Goal: Task Accomplishment & Management: Manage account settings

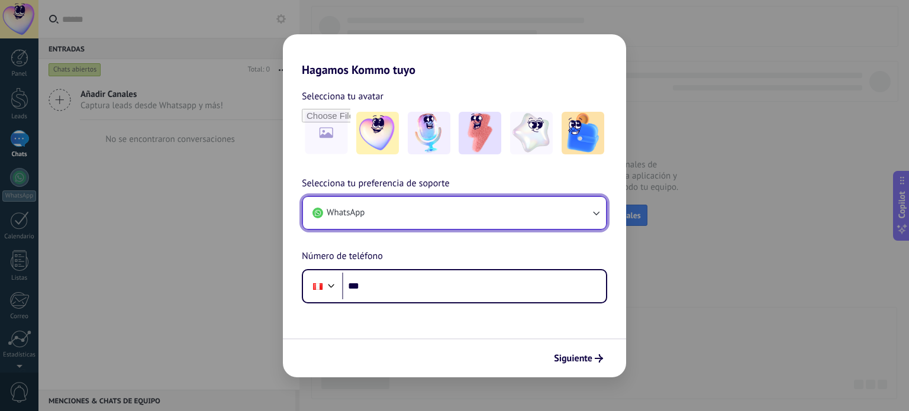
click at [418, 207] on button "WhatsApp" at bounding box center [454, 213] width 303 height 32
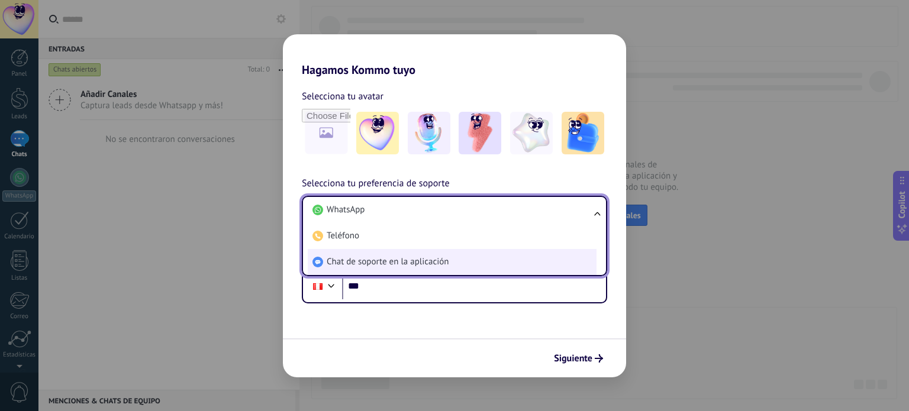
click at [410, 262] on span "Chat de soporte en la aplicación" at bounding box center [388, 262] width 122 height 12
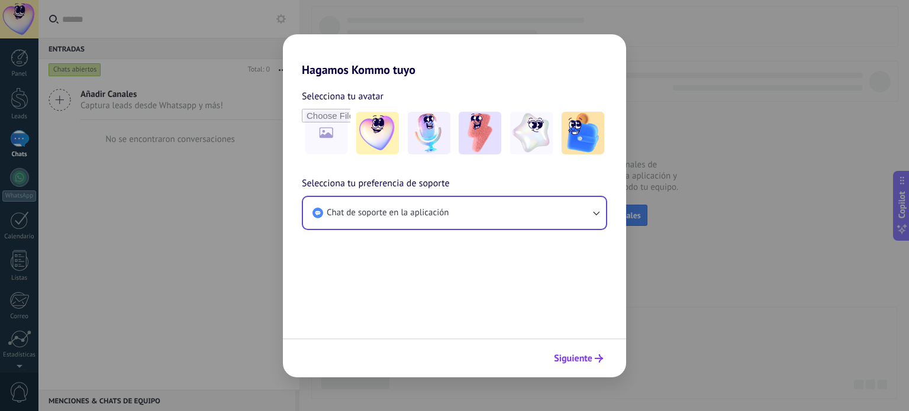
click at [593, 353] on button "Siguiente" at bounding box center [579, 359] width 60 height 20
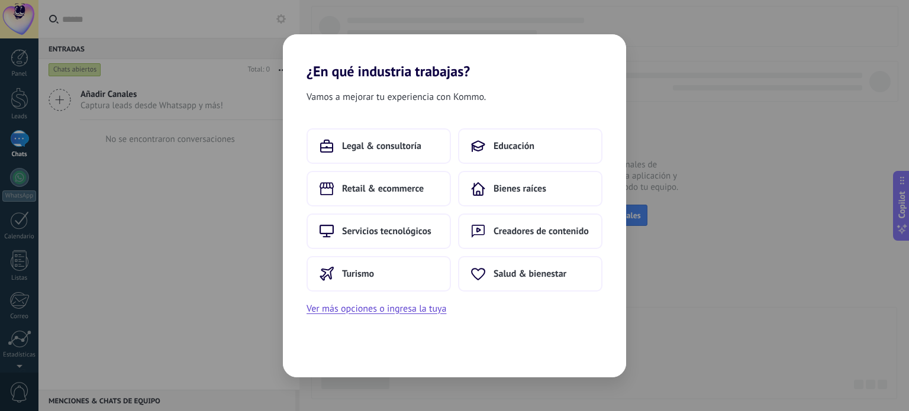
click at [684, 342] on div "¿En qué industria trabajas? Vamos a mejorar tu experiencia con Kommo. Legal & c…" at bounding box center [454, 205] width 909 height 411
click at [382, 307] on button "Ver más opciones o ingresa la tuya" at bounding box center [377, 308] width 140 height 15
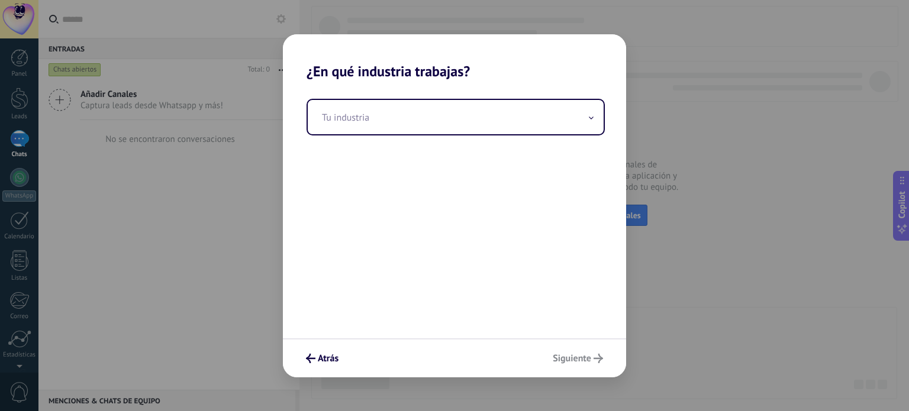
click at [579, 359] on div "Atrás Siguiente" at bounding box center [454, 358] width 343 height 39
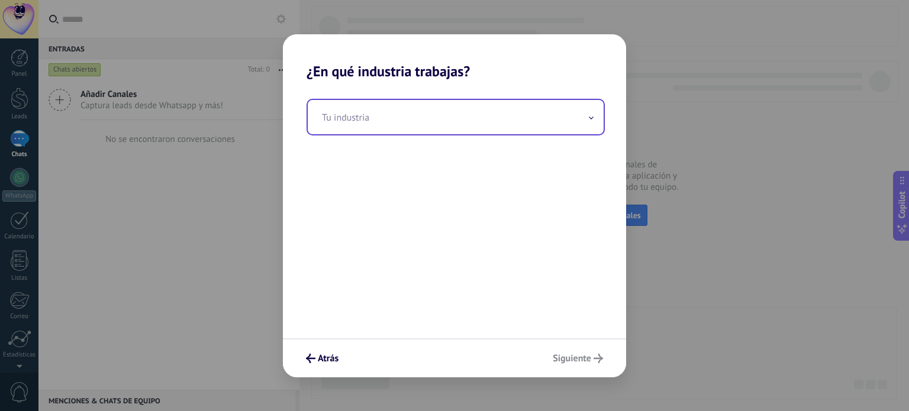
click at [448, 130] on input "text" at bounding box center [456, 117] width 296 height 34
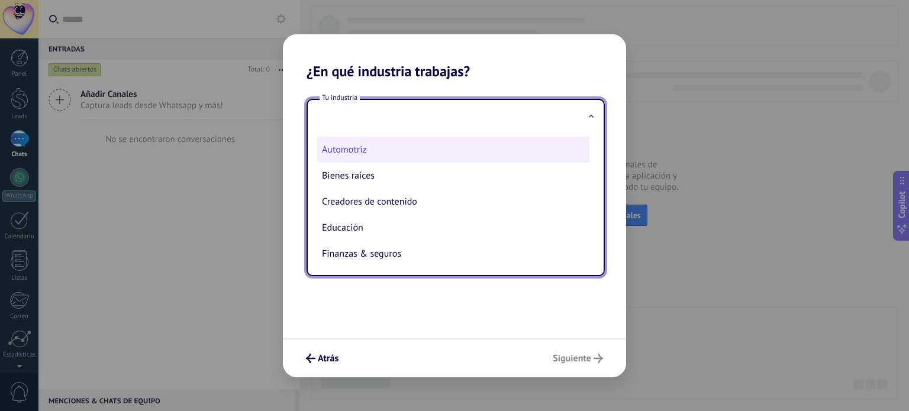
click at [414, 152] on li "Automotriz" at bounding box center [453, 150] width 272 height 26
type input "**********"
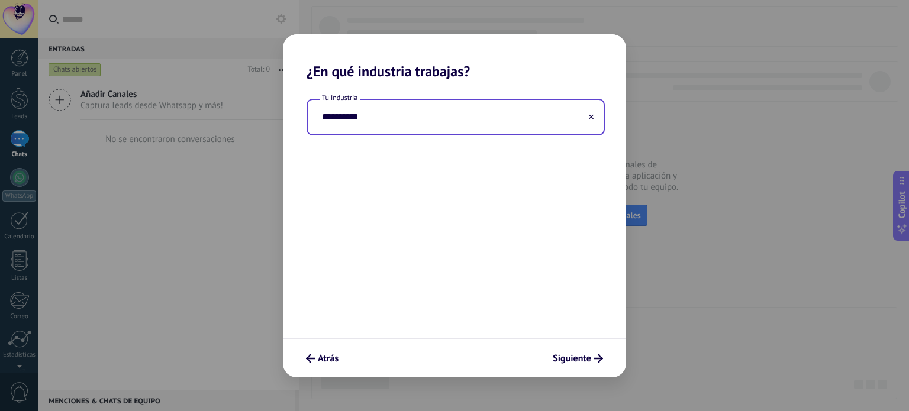
click at [590, 369] on div "Atrás Siguiente" at bounding box center [454, 358] width 343 height 39
click at [588, 360] on span "Siguiente" at bounding box center [572, 359] width 38 height 8
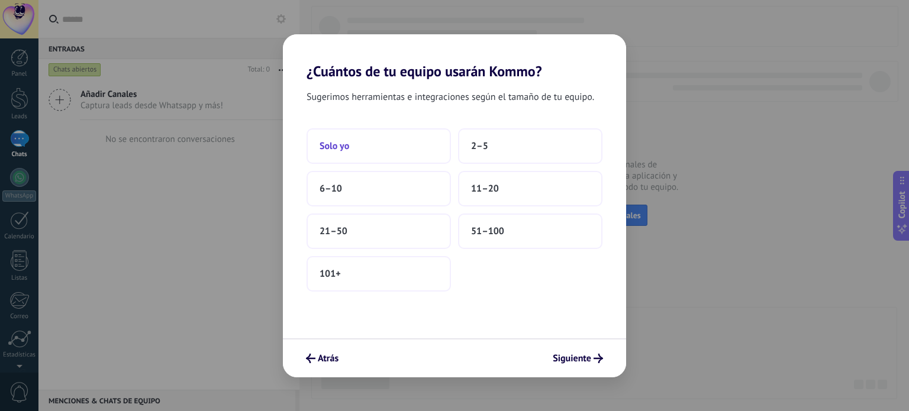
click at [371, 144] on button "Solo yo" at bounding box center [379, 146] width 144 height 36
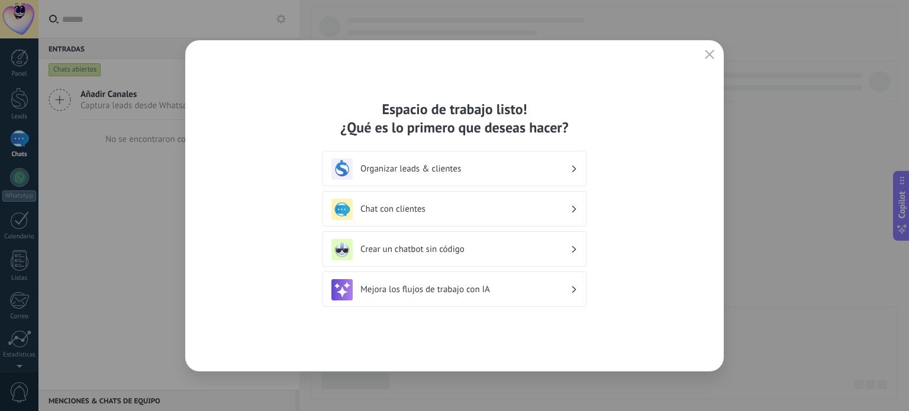
click at [700, 46] on div "Espacio de trabajo listo! ¿Qué es lo primero que deseas hacer? Organizar leads …" at bounding box center [454, 206] width 539 height 332
click at [712, 54] on icon "button" at bounding box center [709, 54] width 9 height 9
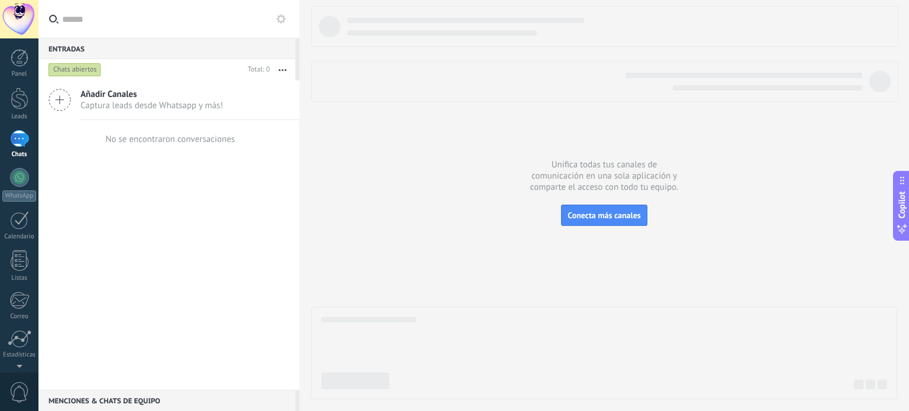
scroll to position [81, 0]
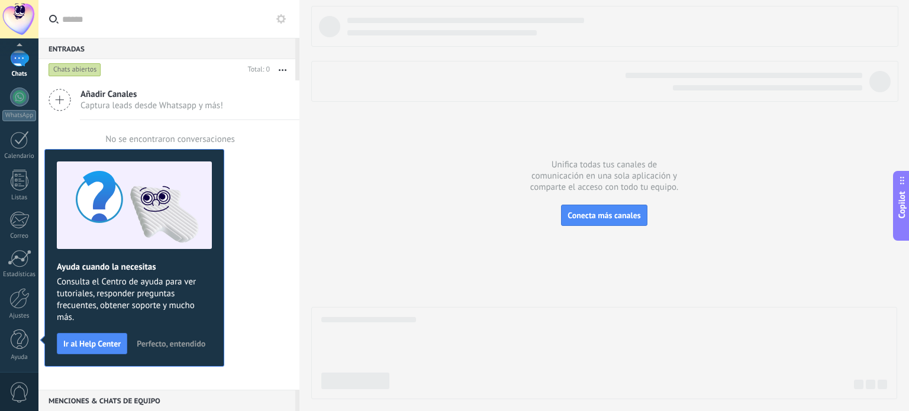
click at [21, 11] on div at bounding box center [19, 19] width 38 height 38
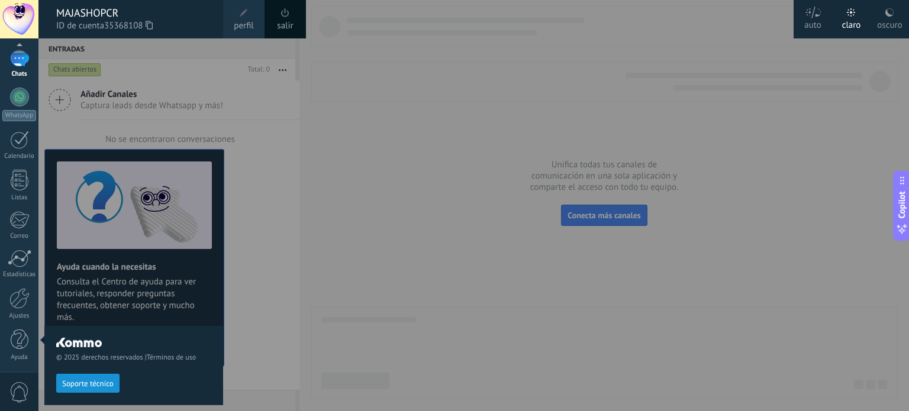
click at [152, 25] on icon at bounding box center [149, 25] width 7 height 9
click at [362, 179] on div at bounding box center [492, 205] width 909 height 411
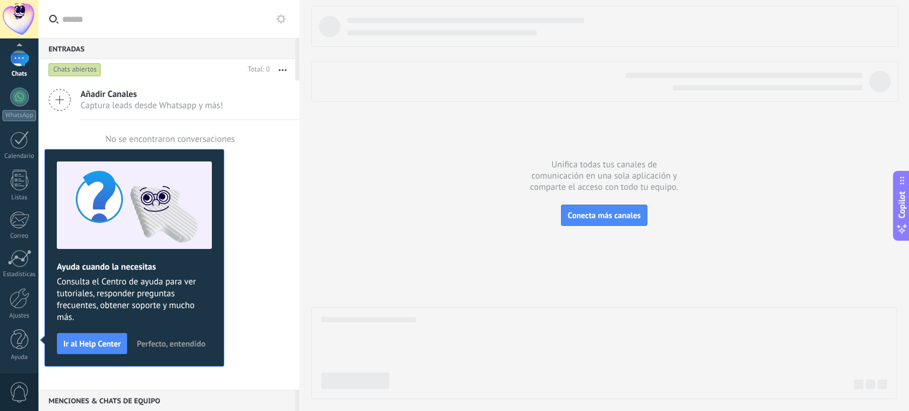
scroll to position [0, 0]
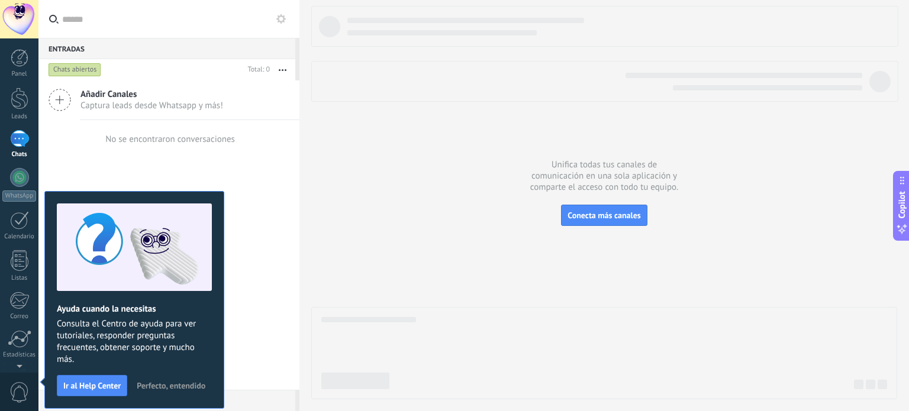
click at [178, 388] on span "Perfecto, entendido" at bounding box center [171, 386] width 69 height 8
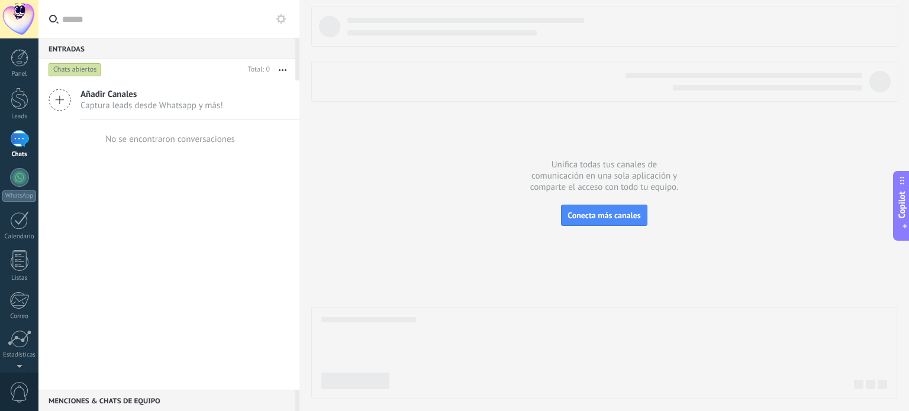
click at [24, 17] on div at bounding box center [19, 19] width 38 height 38
click at [15, 310] on link "Ajustes" at bounding box center [19, 304] width 38 height 32
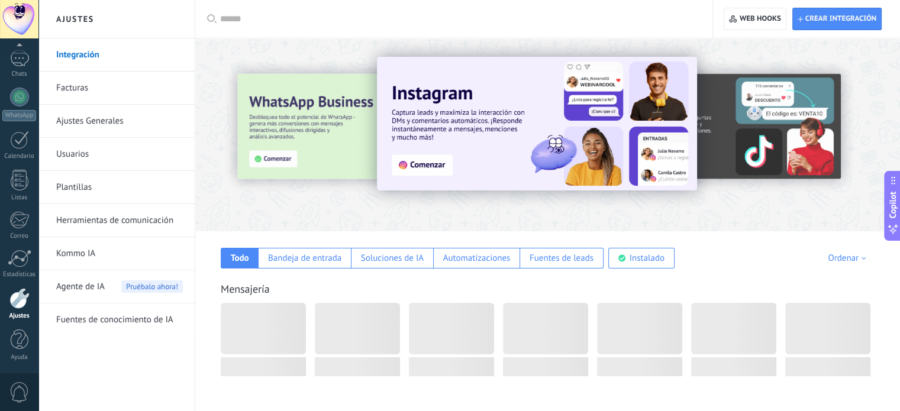
click at [77, 83] on link "Facturas" at bounding box center [119, 88] width 127 height 33
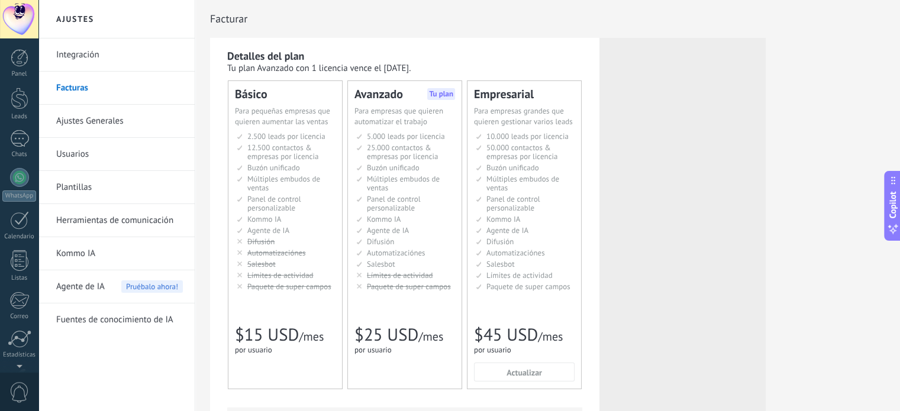
click at [8, 11] on div at bounding box center [19, 19] width 38 height 38
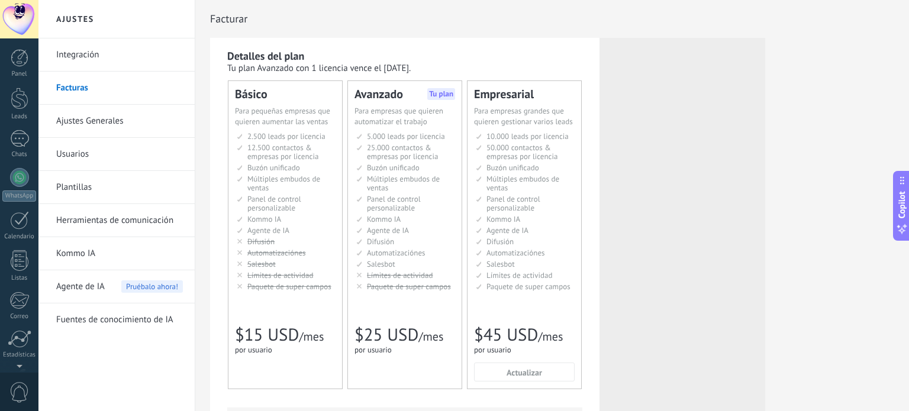
scroll to position [81, 0]
